Goal: Complete application form

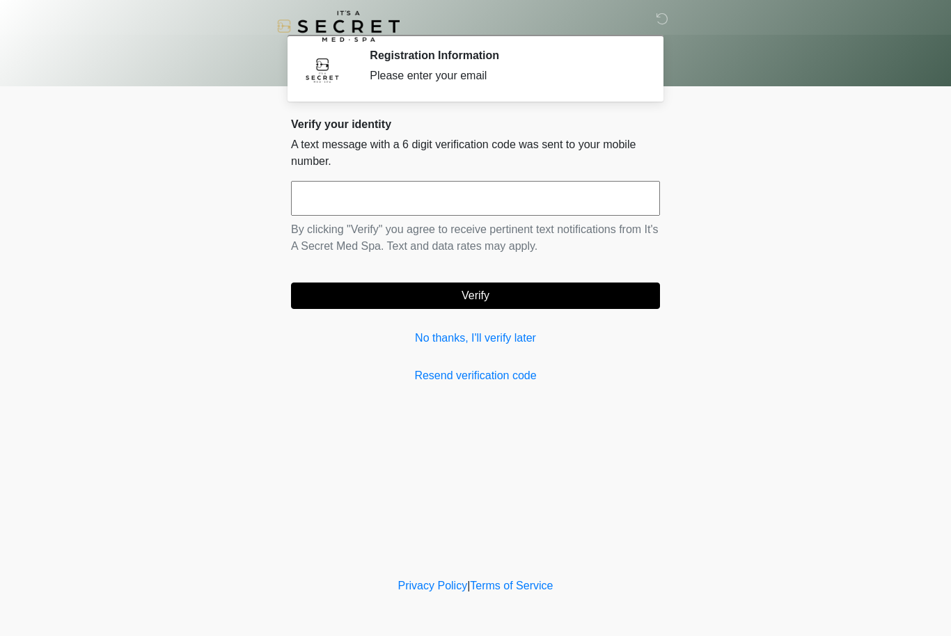
scroll to position [1, 0]
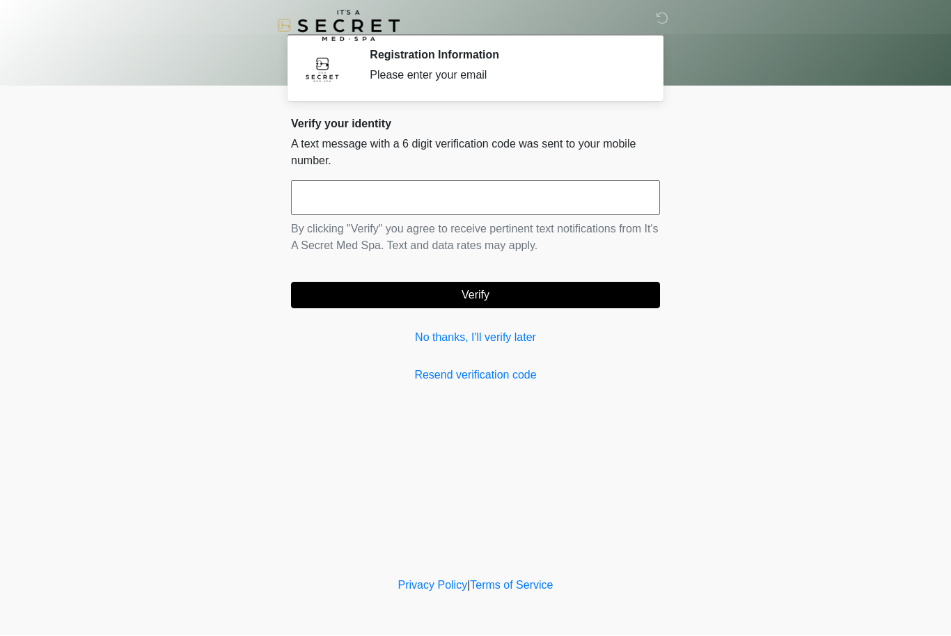
click at [439, 345] on link "No thanks, I'll verify later" at bounding box center [475, 338] width 369 height 17
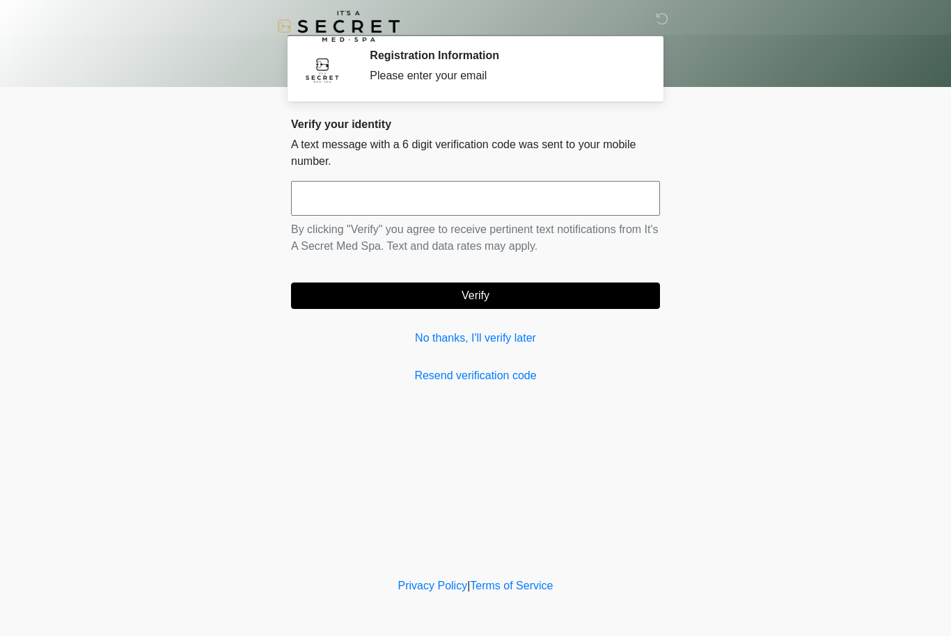
click at [442, 338] on link "No thanks, I'll verify later" at bounding box center [475, 338] width 369 height 17
click at [462, 331] on link "No thanks, I'll verify later" at bounding box center [475, 338] width 369 height 17
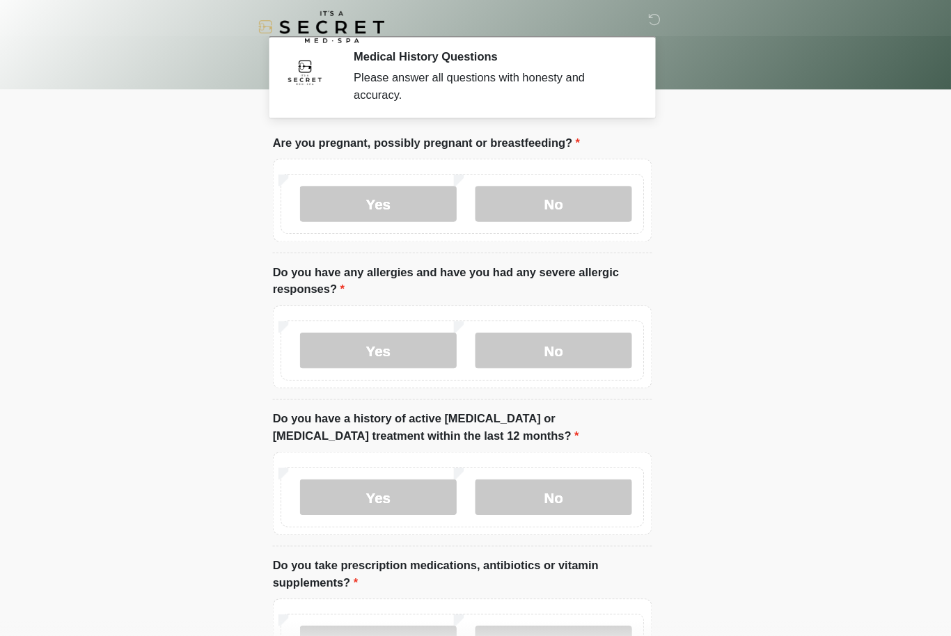
click at [549, 214] on label "No" at bounding box center [564, 198] width 152 height 35
click at [555, 331] on label "No" at bounding box center [564, 341] width 152 height 35
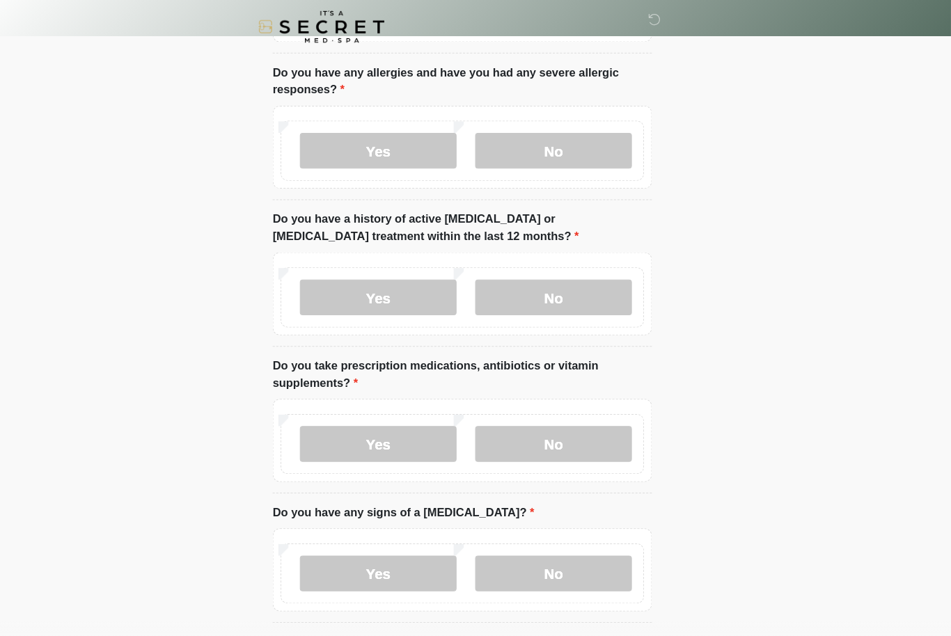
scroll to position [214, 0]
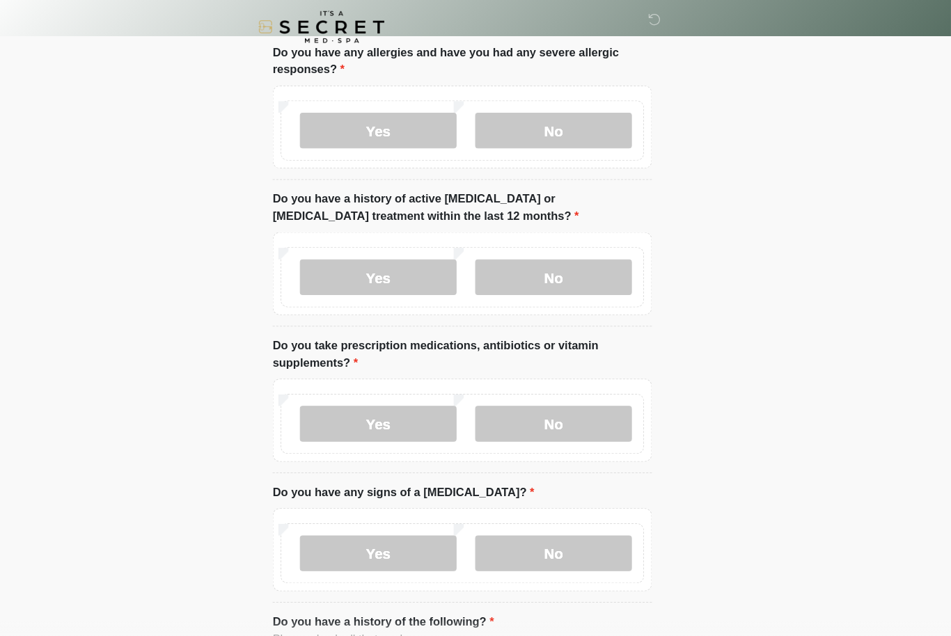
click at [585, 279] on label "No" at bounding box center [564, 270] width 152 height 35
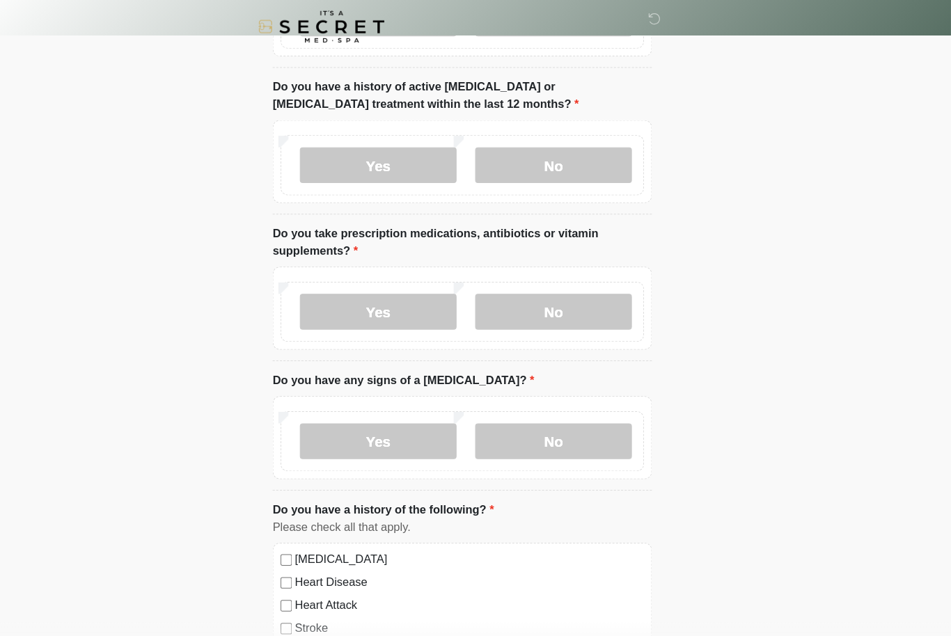
scroll to position [327, 0]
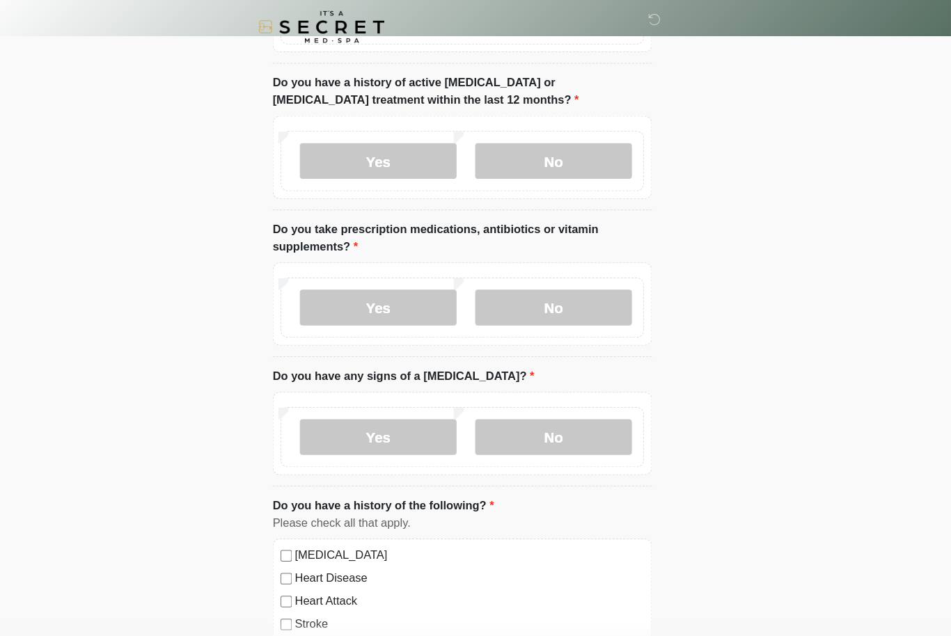
click at [386, 304] on label "Yes" at bounding box center [393, 299] width 152 height 35
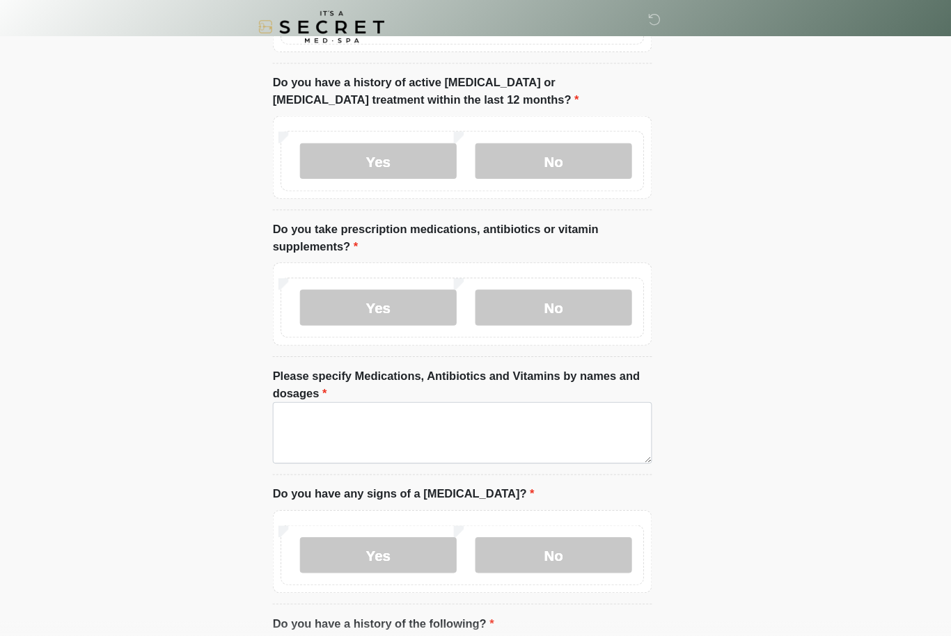
scroll to position [328, 0]
click at [533, 418] on textarea "Please specify Medications, Antibiotics and Vitamins by names and dosages" at bounding box center [475, 421] width 369 height 60
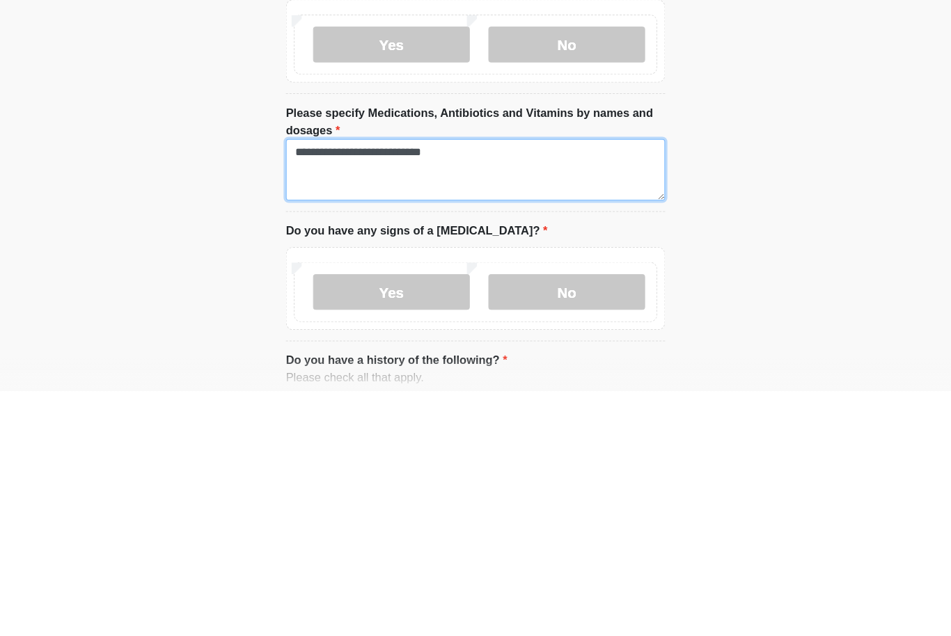
type textarea "**********"
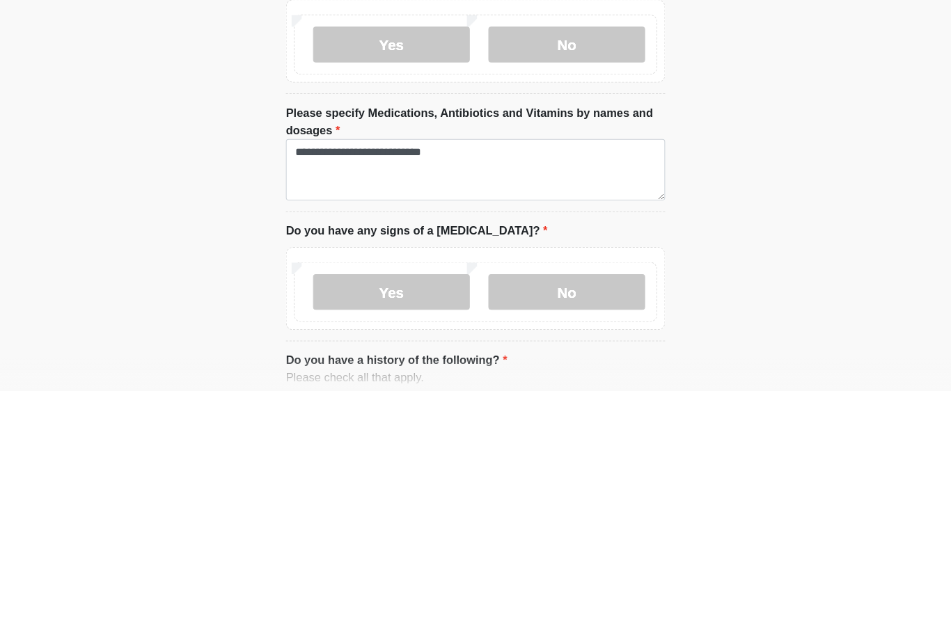
click at [599, 523] on label "No" at bounding box center [564, 540] width 152 height 35
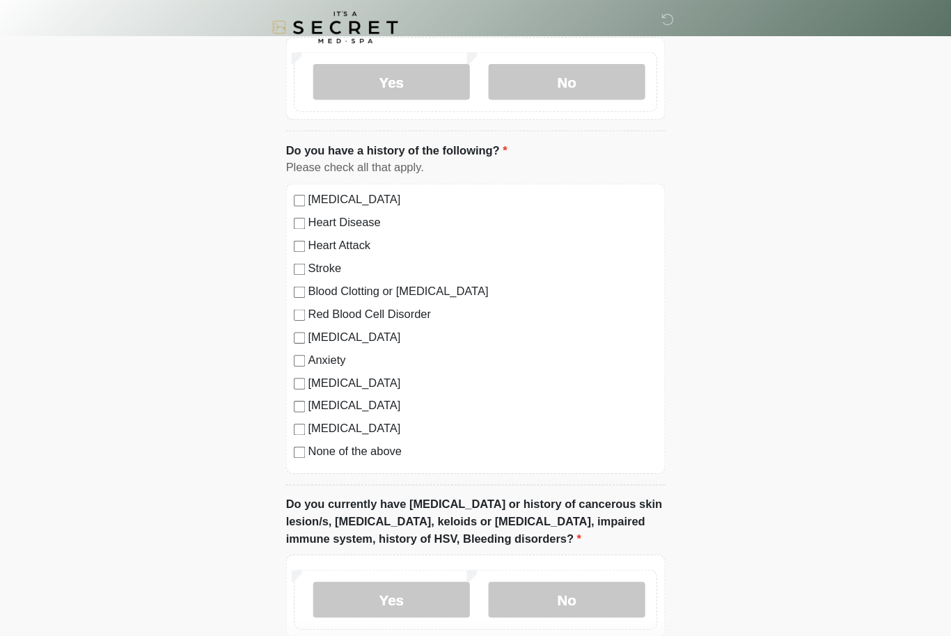
scroll to position [789, 0]
click at [402, 457] on li "Do you have a history of the following? Do you have a history of the following?…" at bounding box center [475, 304] width 369 height 334
click at [353, 437] on label "None of the above" at bounding box center [483, 438] width 340 height 17
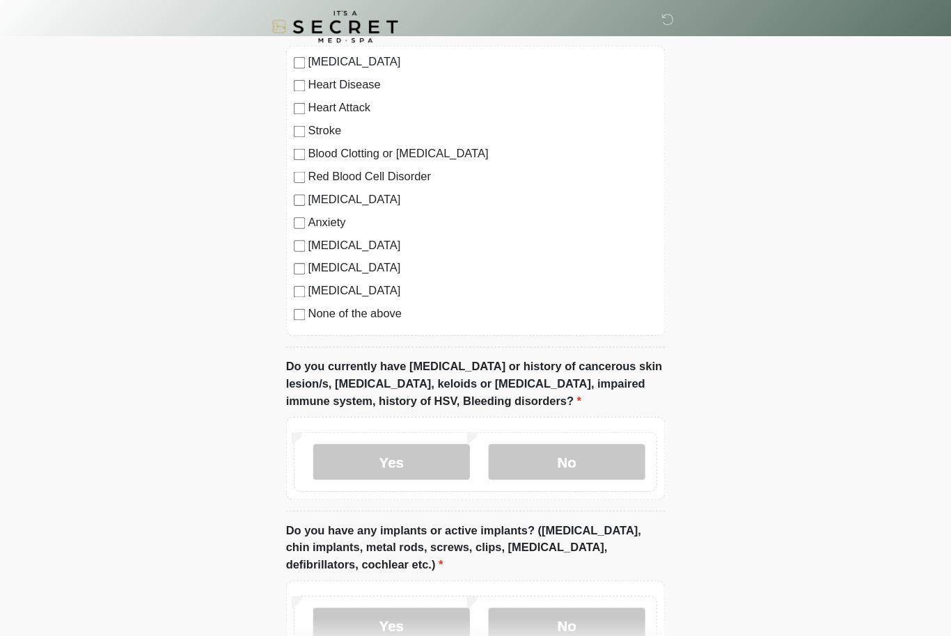
scroll to position [923, 0]
click at [350, 198] on label "Depression" at bounding box center [483, 193] width 340 height 17
click at [586, 443] on label "No" at bounding box center [564, 449] width 152 height 35
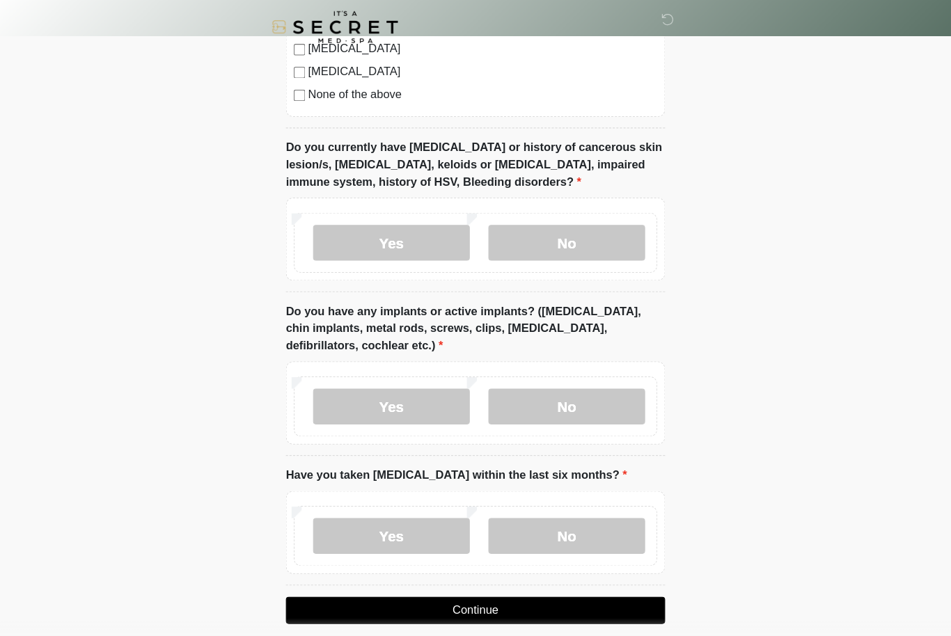
click at [582, 393] on label "No" at bounding box center [564, 395] width 152 height 35
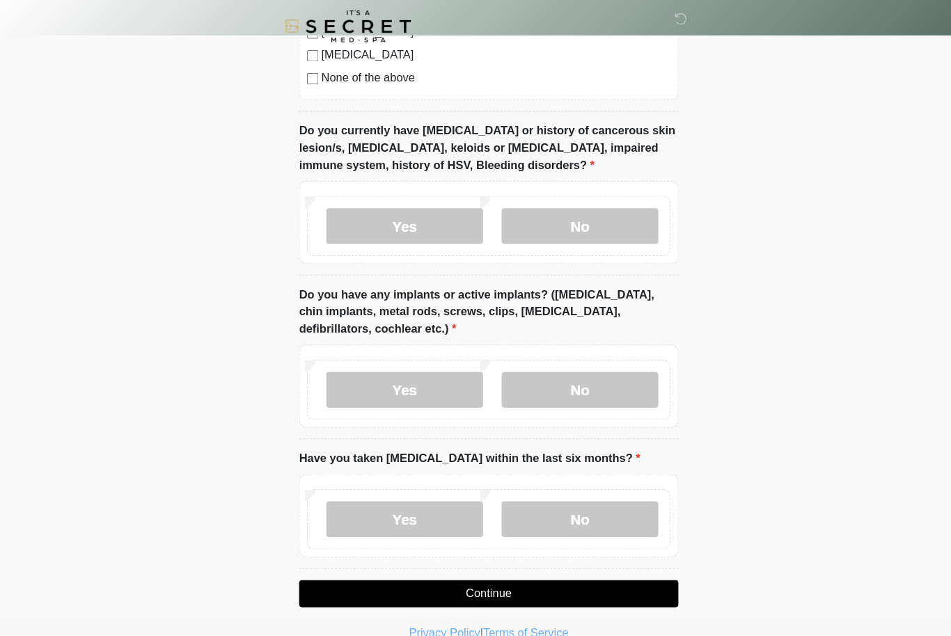
scroll to position [1151, 0]
click at [579, 496] on label "No" at bounding box center [564, 506] width 152 height 35
click at [599, 579] on button "Continue" at bounding box center [475, 578] width 369 height 26
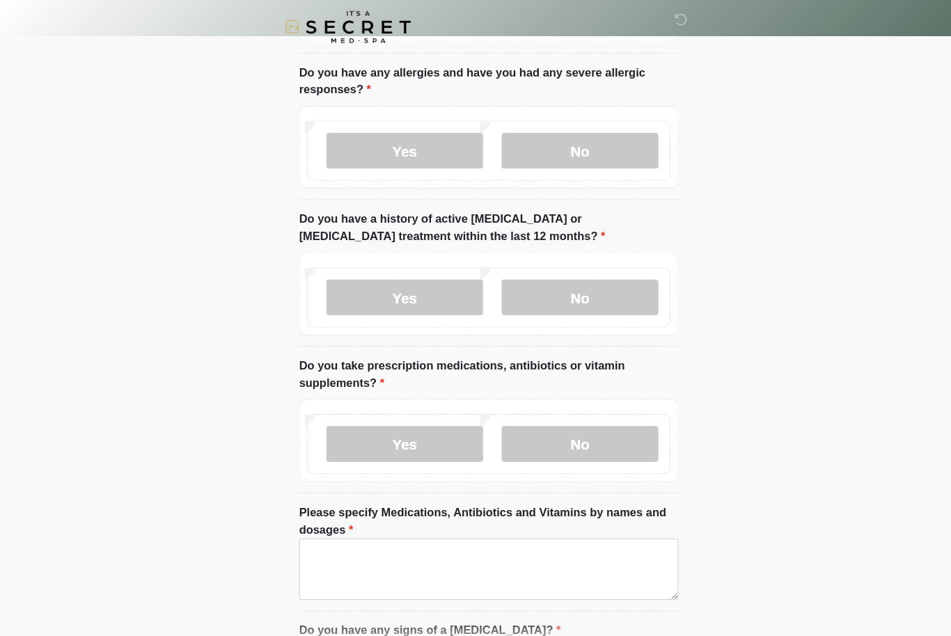
scroll to position [0, 0]
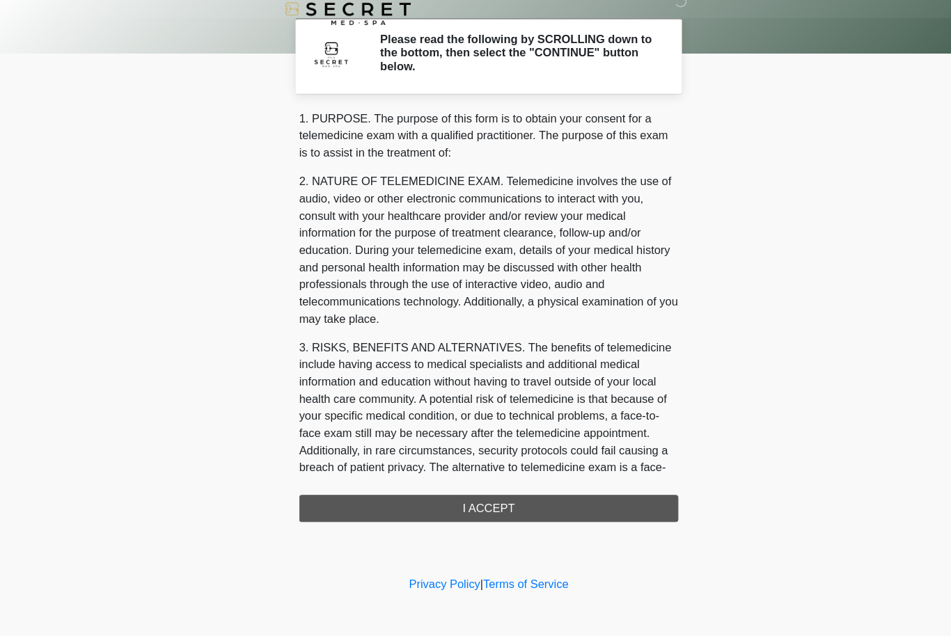
click at [620, 482] on div "1. PURPOSE. The purpose of this form is to obtain your consent for a telemedici…" at bounding box center [475, 325] width 369 height 401
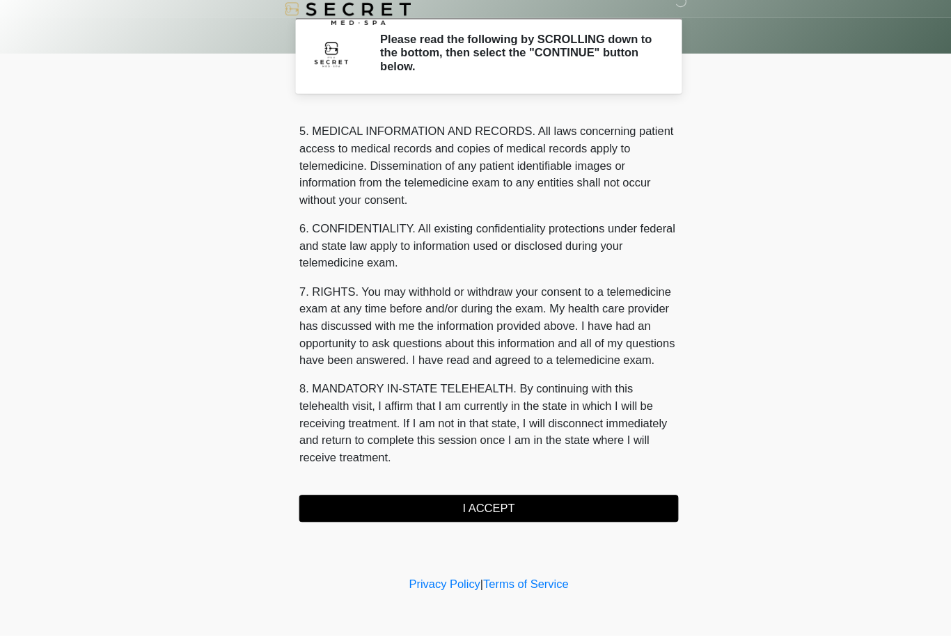
scroll to position [483, 0]
click at [569, 499] on button "I ACCEPT" at bounding box center [475, 512] width 369 height 26
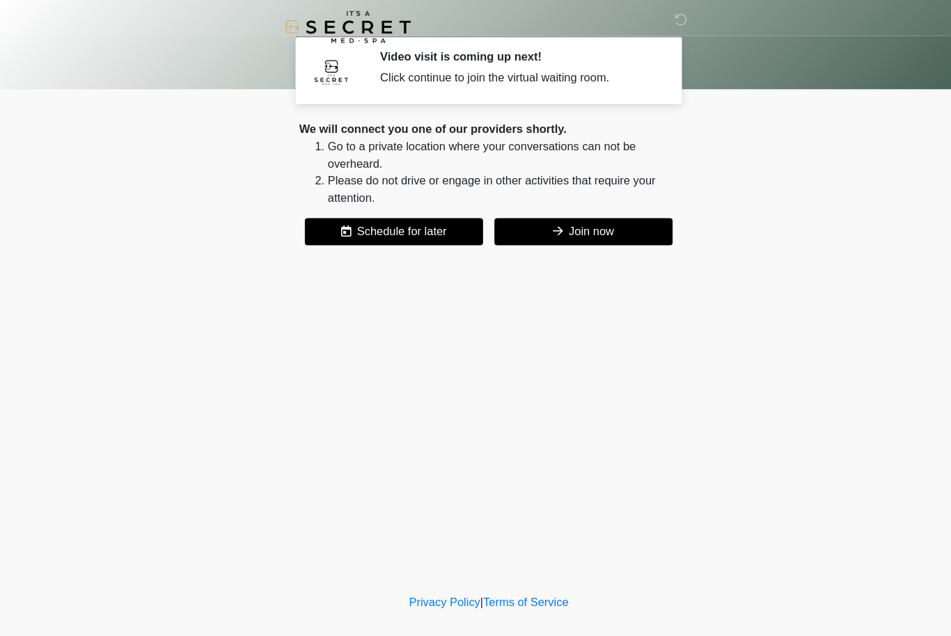
click at [634, 213] on button "Join now" at bounding box center [567, 225] width 173 height 26
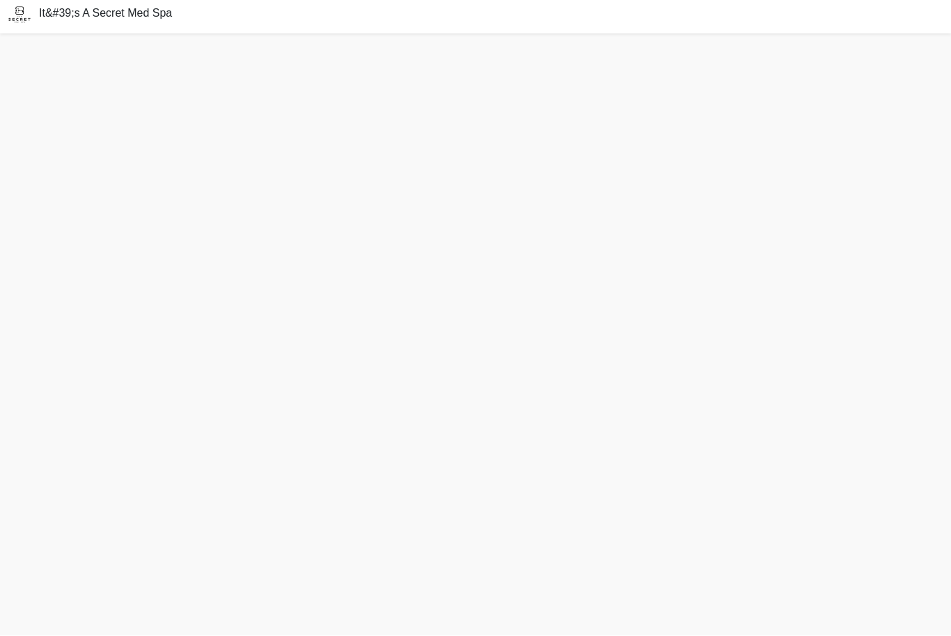
scroll to position [47, 0]
